Goal: Check status: Check status

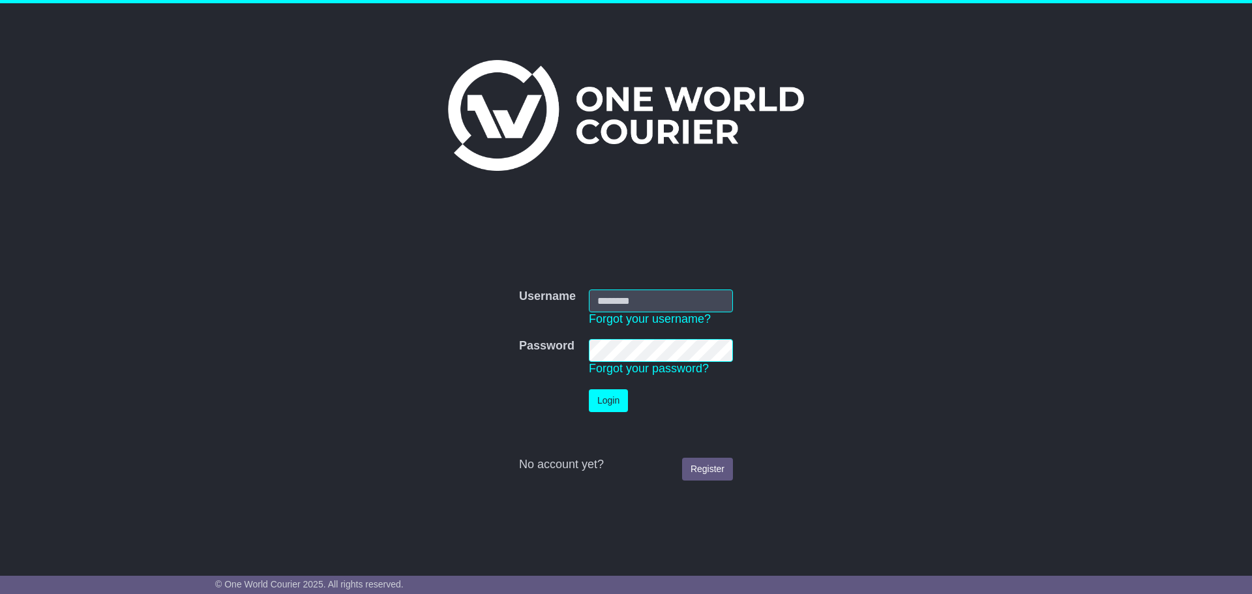
type input "**********"
click at [610, 405] on button "Login" at bounding box center [608, 400] width 39 height 23
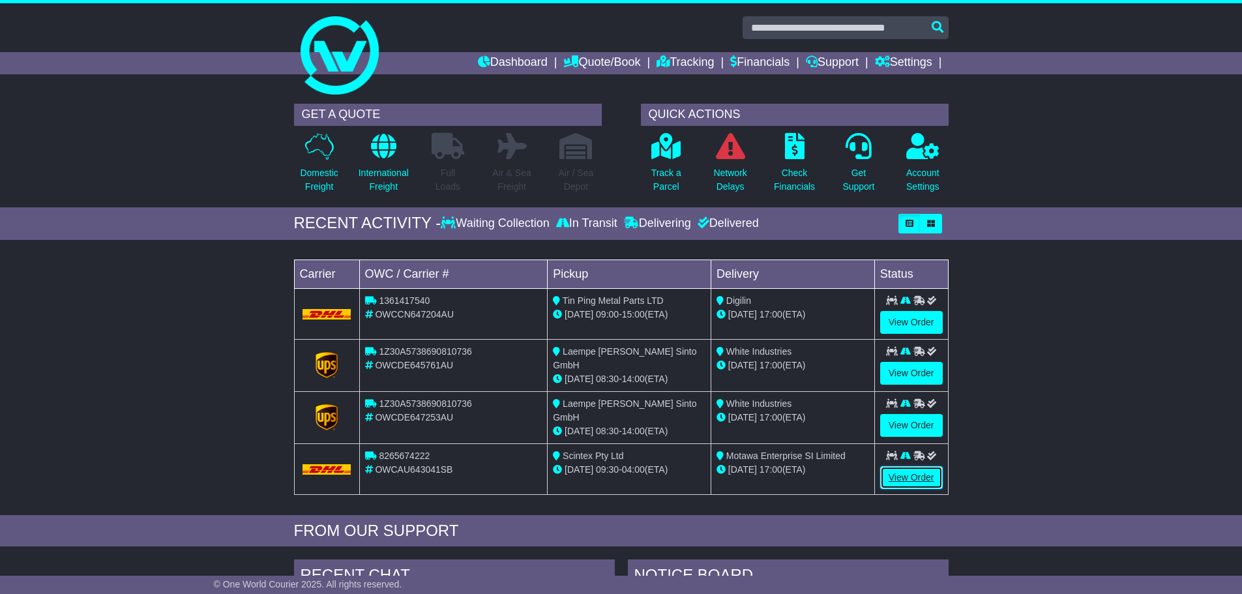
click at [908, 484] on link "View Order" at bounding box center [911, 477] width 63 height 23
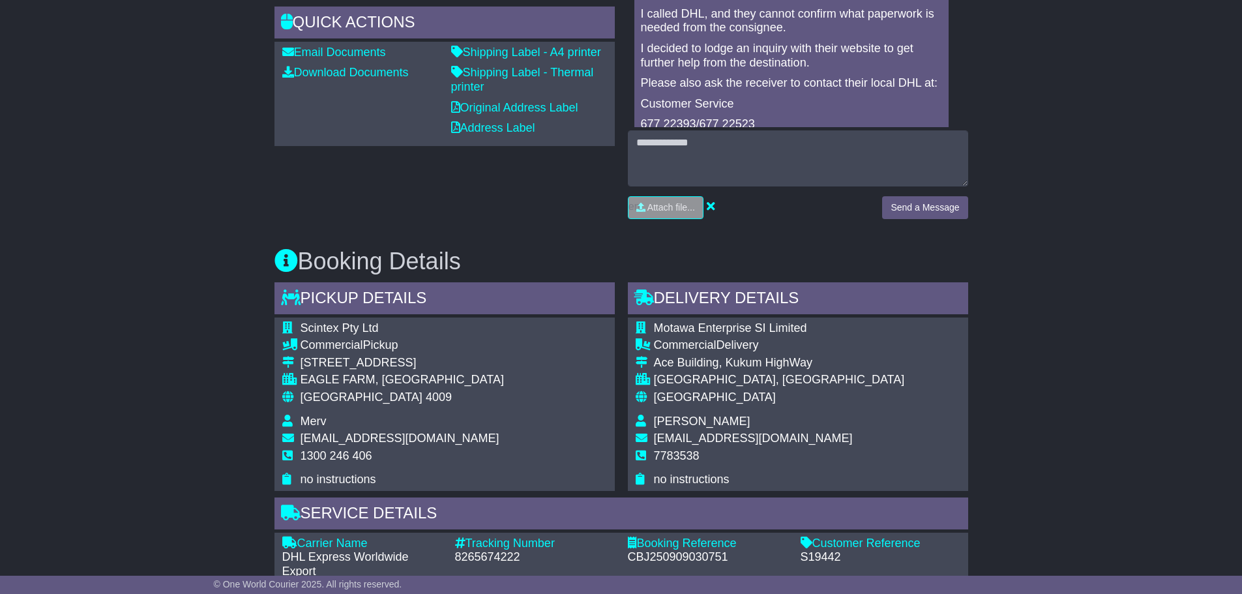
scroll to position [522, 0]
